Goal: Navigation & Orientation: Find specific page/section

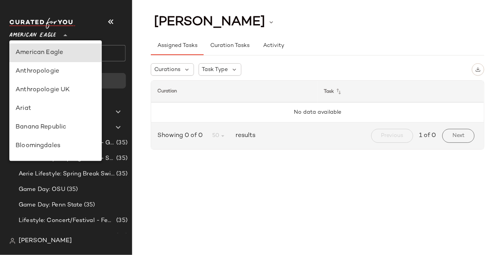
click at [47, 36] on span "American Eagle" at bounding box center [32, 33] width 47 height 14
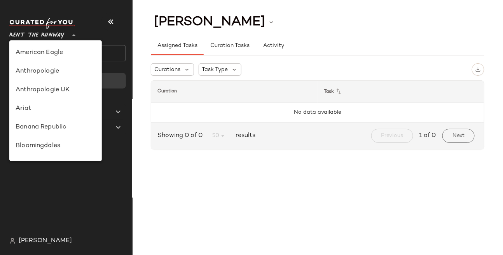
scroll to position [306, 0]
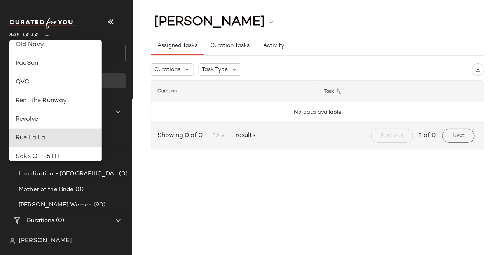
type input "**"
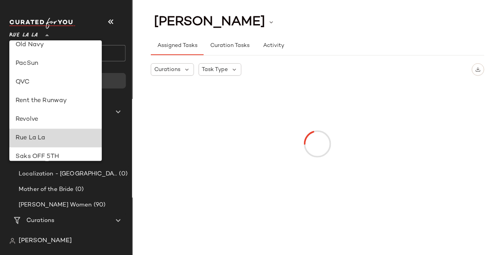
click at [25, 140] on div "Rue La La" at bounding box center [56, 138] width 80 height 9
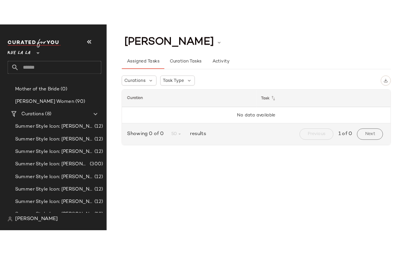
scroll to position [119, 0]
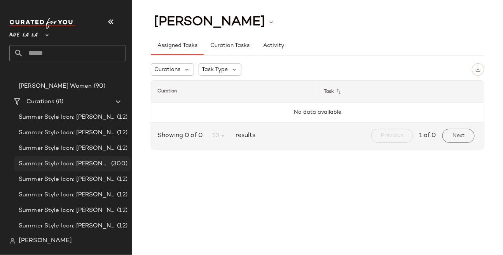
click at [60, 164] on span "Summer Style Icon: [PERSON_NAME]" at bounding box center [64, 164] width 91 height 9
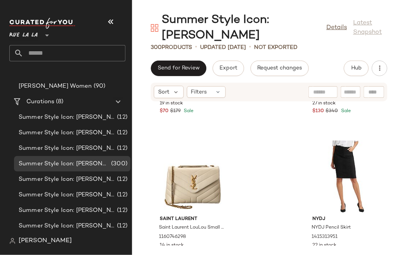
scroll to position [2391, 0]
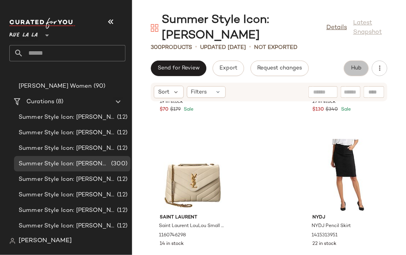
click at [353, 67] on span "Hub" at bounding box center [356, 68] width 11 height 6
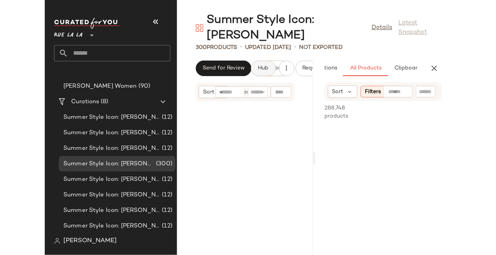
scroll to position [4836, 0]
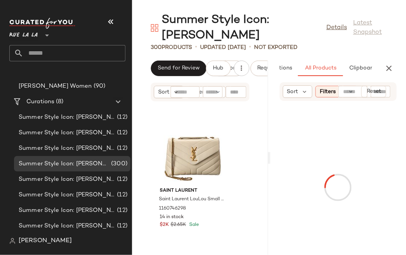
click at [404, 50] on div "300 Products • updated [DATE] • Not Exported" at bounding box center [269, 48] width 274 height 8
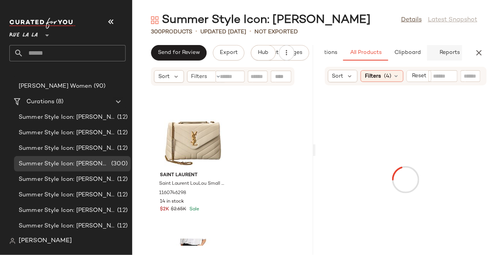
click at [447, 54] on span "Reports" at bounding box center [449, 53] width 21 height 6
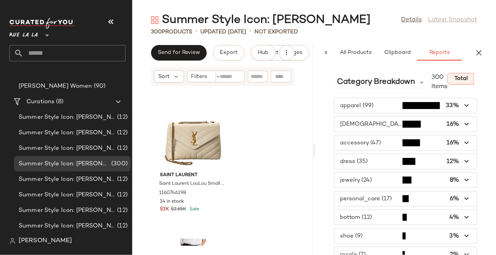
scroll to position [25, 0]
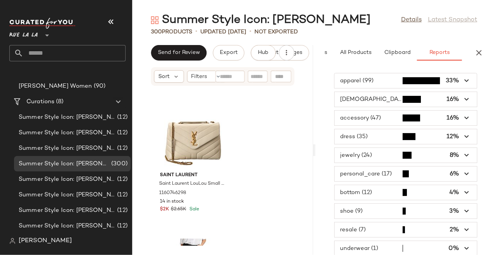
click at [465, 95] on icon "button" at bounding box center [466, 99] width 9 height 9
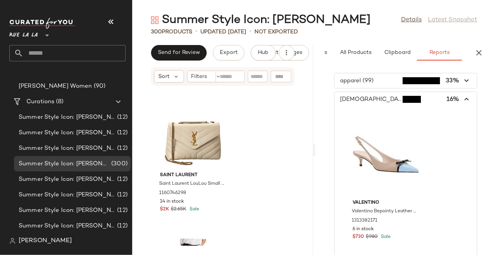
click at [462, 98] on icon "button" at bounding box center [466, 99] width 9 height 9
